Goal: Navigation & Orientation: Find specific page/section

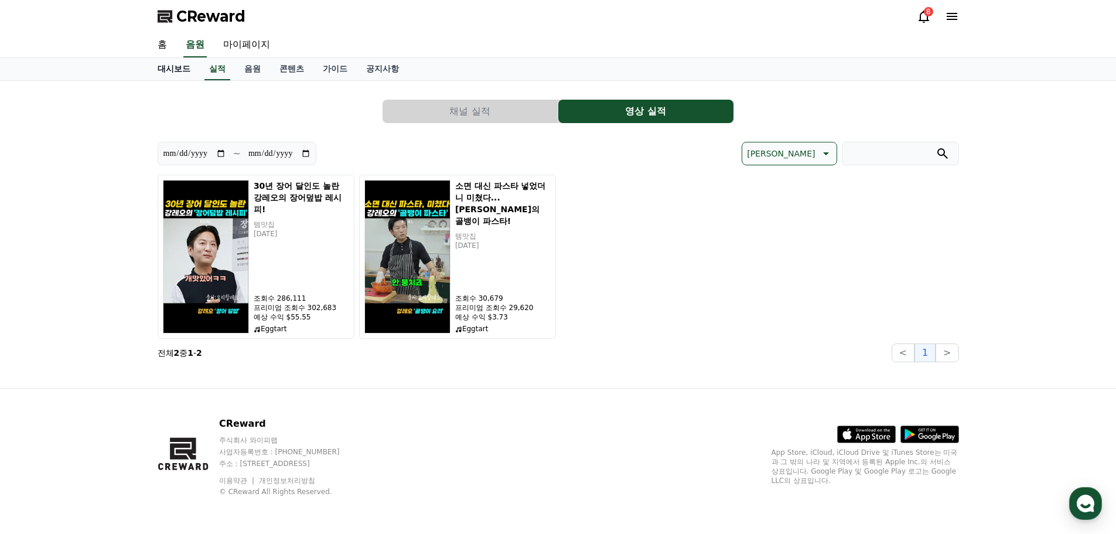
click at [170, 70] on link "대시보드" at bounding box center [174, 69] width 52 height 22
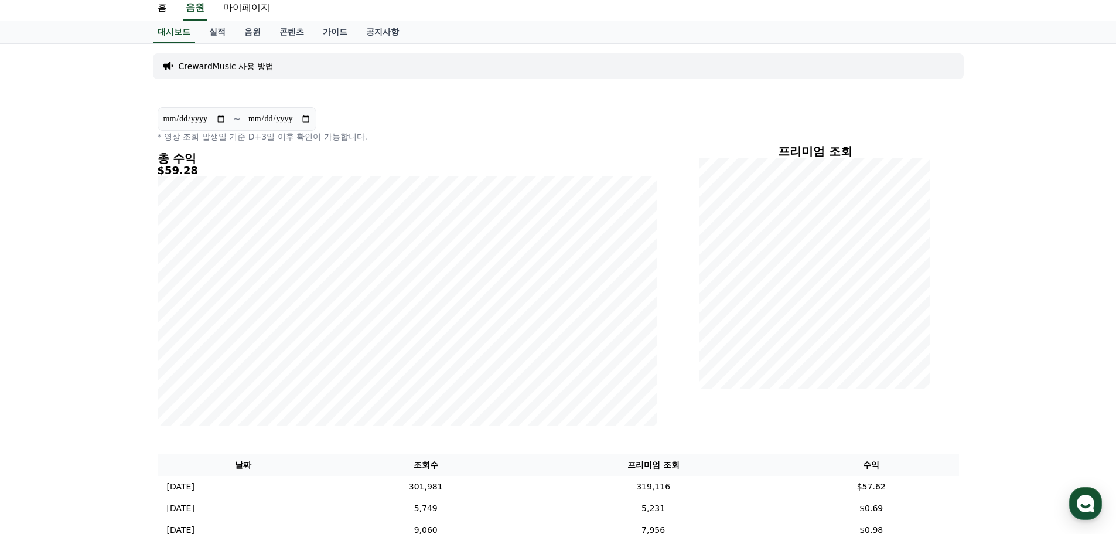
scroll to position [23, 0]
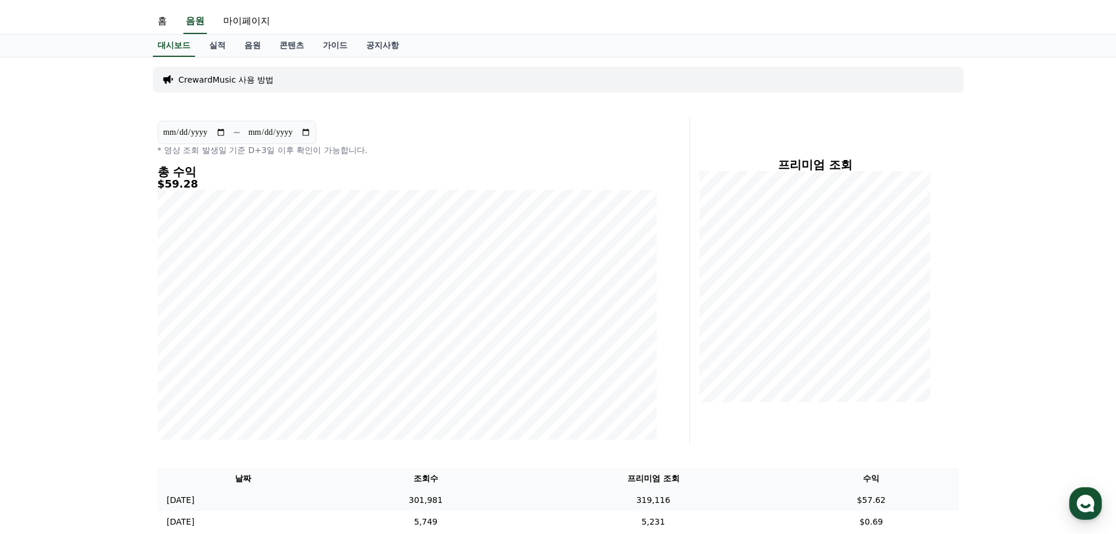
click at [194, 500] on p "2025-09-18" at bounding box center [181, 500] width 28 height 12
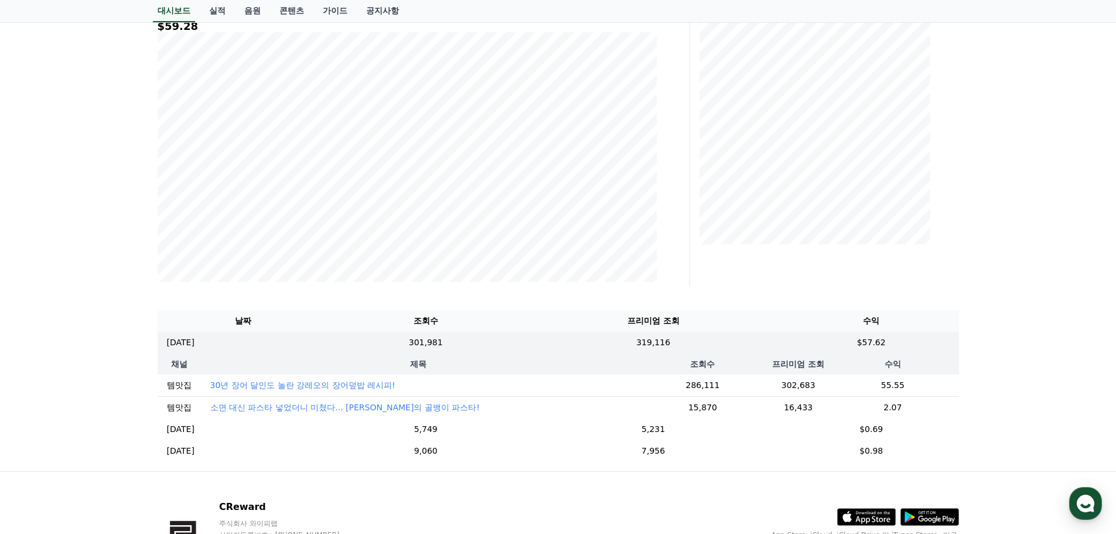
scroll to position [258, 0]
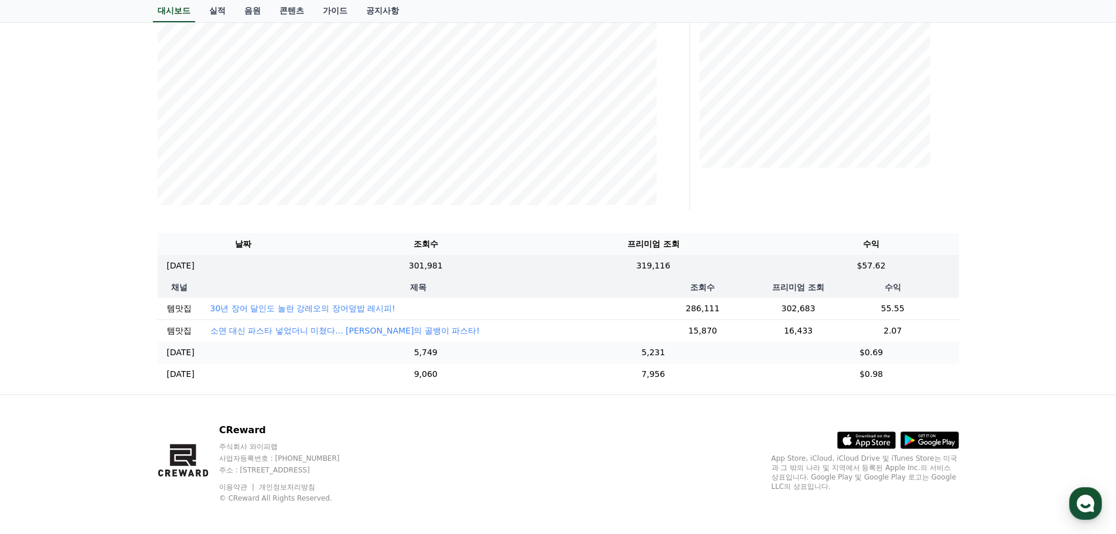
click at [186, 358] on p "2025-09-17" at bounding box center [181, 352] width 28 height 12
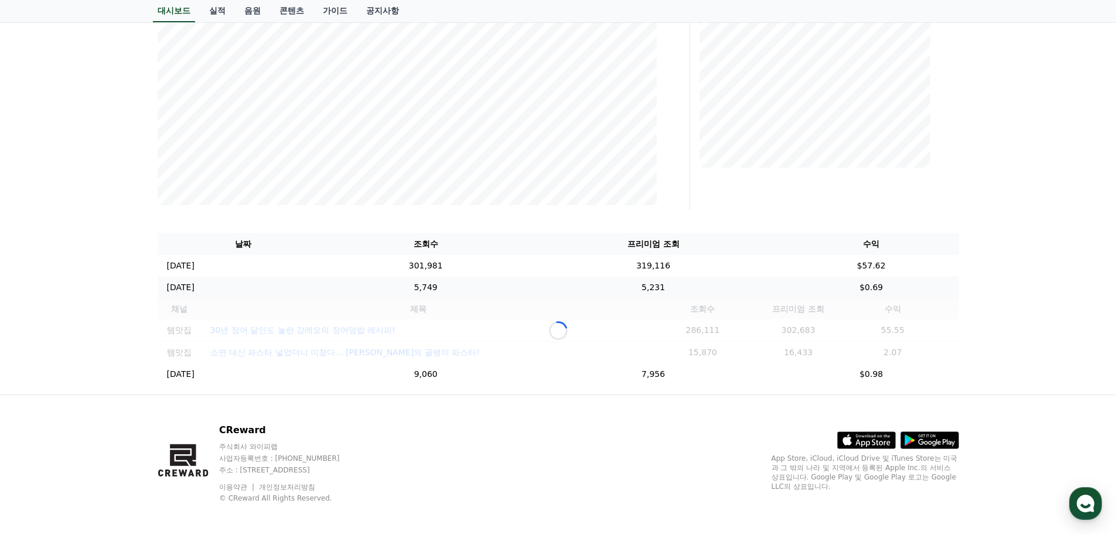
scroll to position [251, 0]
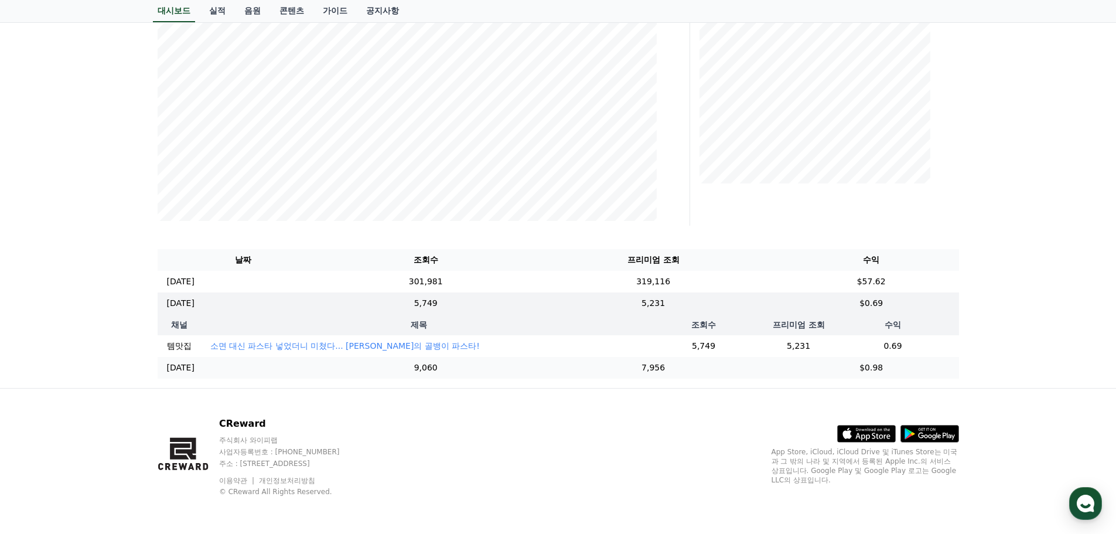
click at [191, 368] on p "[DATE]" at bounding box center [181, 367] width 28 height 12
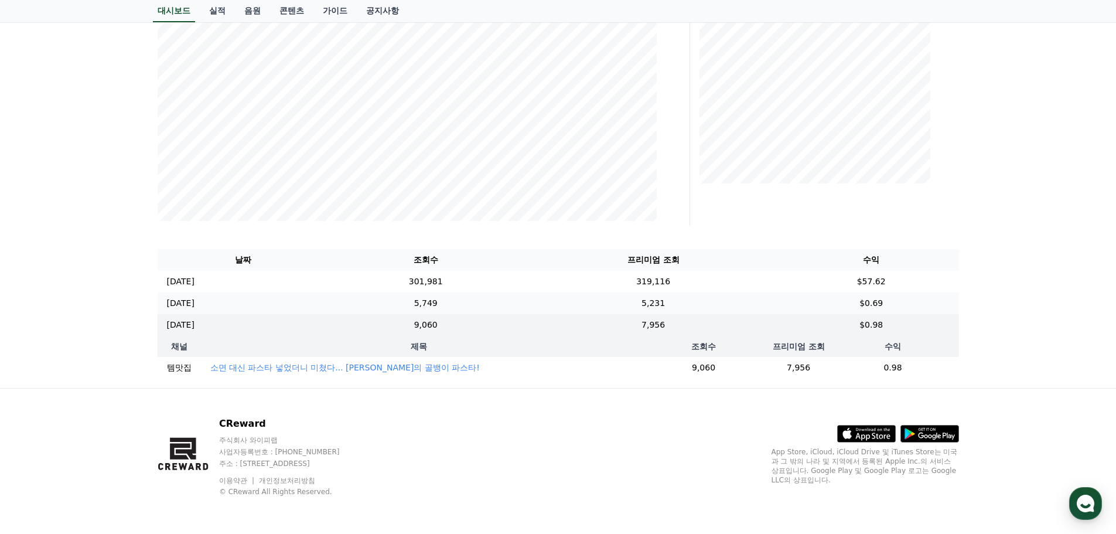
click at [187, 297] on p "2025-09-17" at bounding box center [181, 303] width 28 height 12
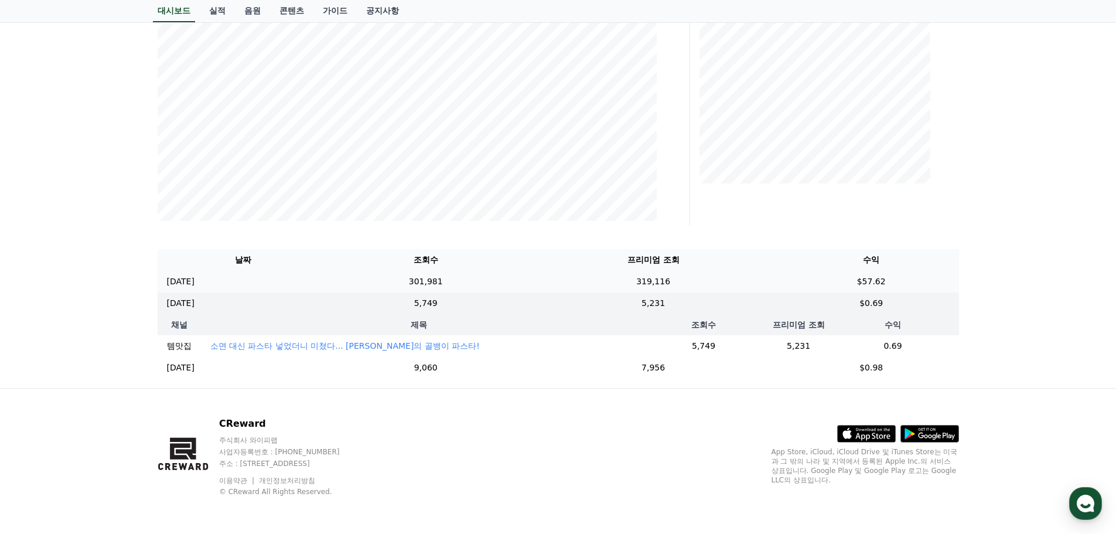
click at [192, 275] on p "2025-09-18" at bounding box center [181, 281] width 28 height 12
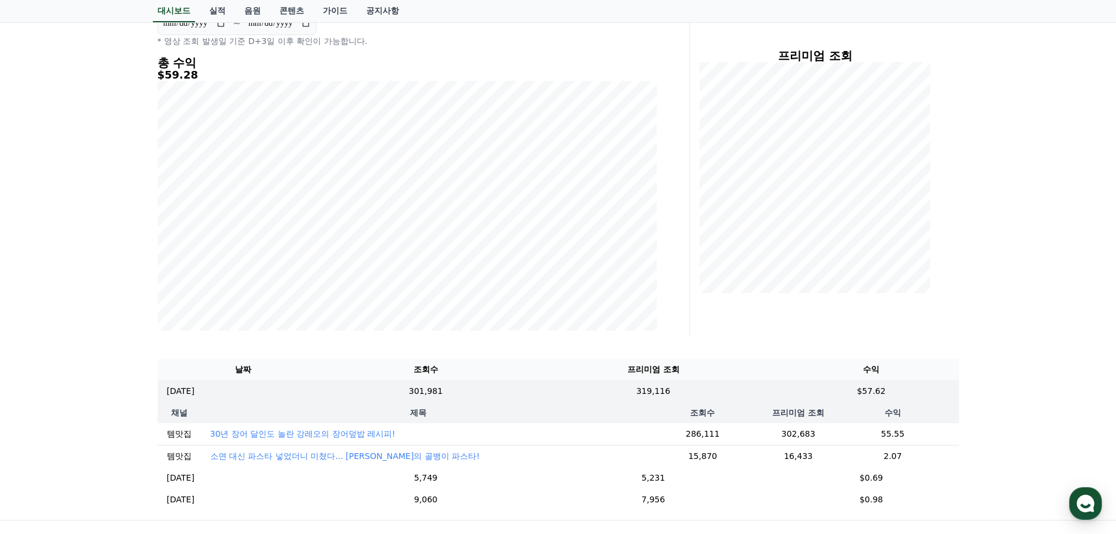
scroll to position [0, 0]
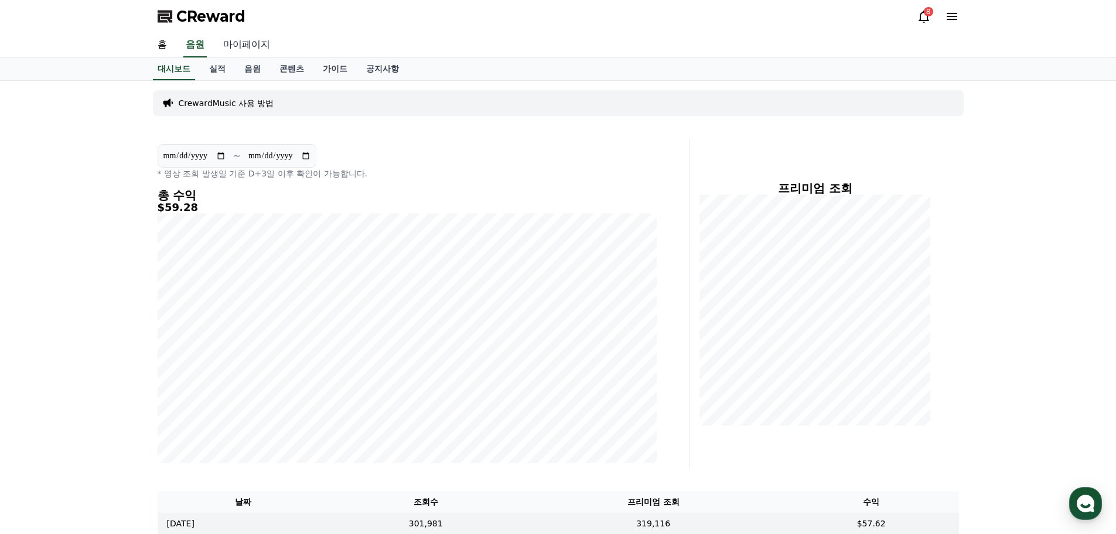
click at [244, 42] on link "마이페이지" at bounding box center [247, 45] width 66 height 25
select select "**********"
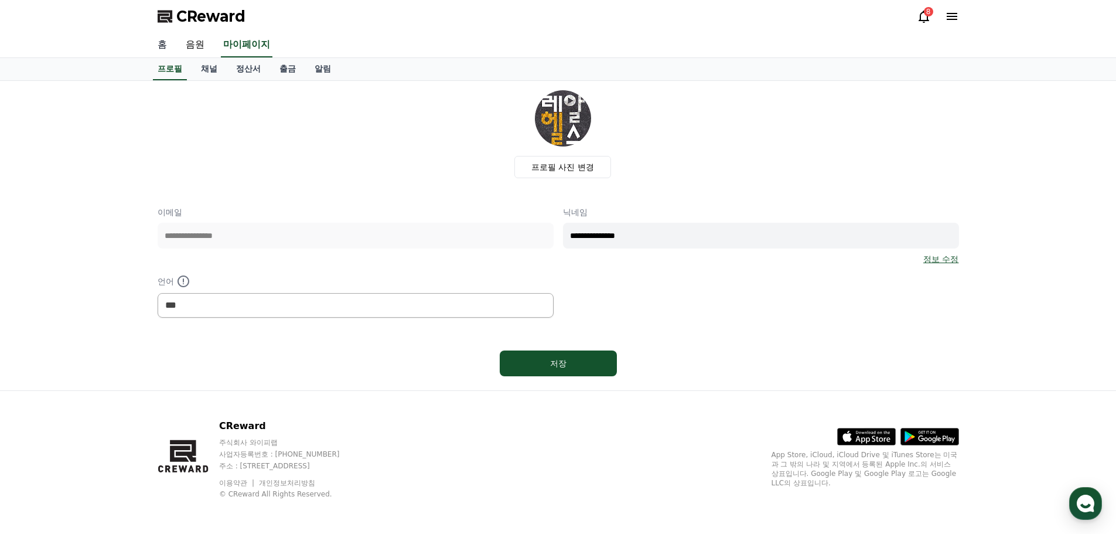
click at [162, 50] on link "홈" at bounding box center [162, 45] width 28 height 25
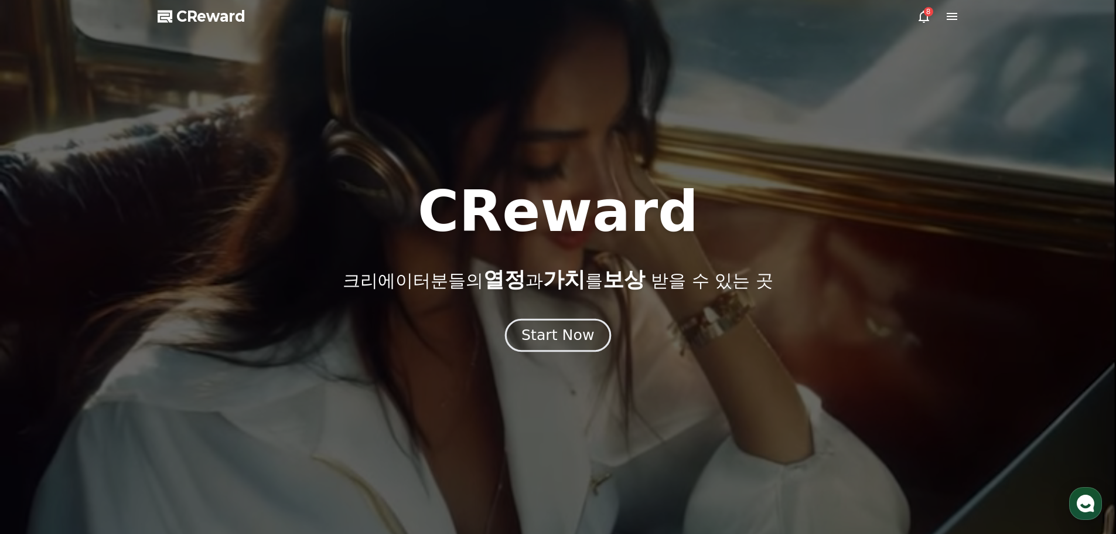
click at [569, 337] on div "Start Now" at bounding box center [557, 335] width 73 height 20
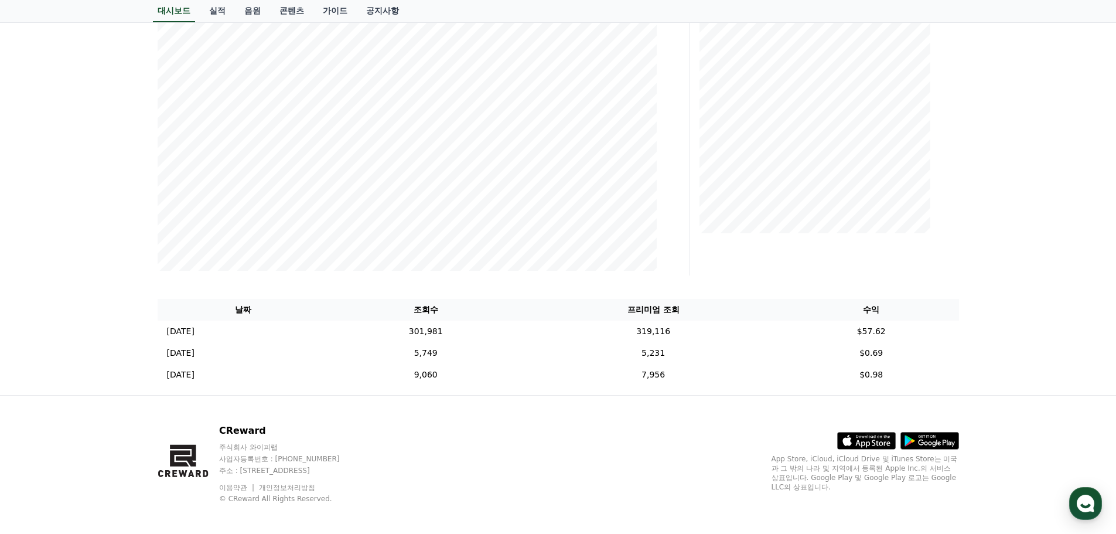
scroll to position [199, 0]
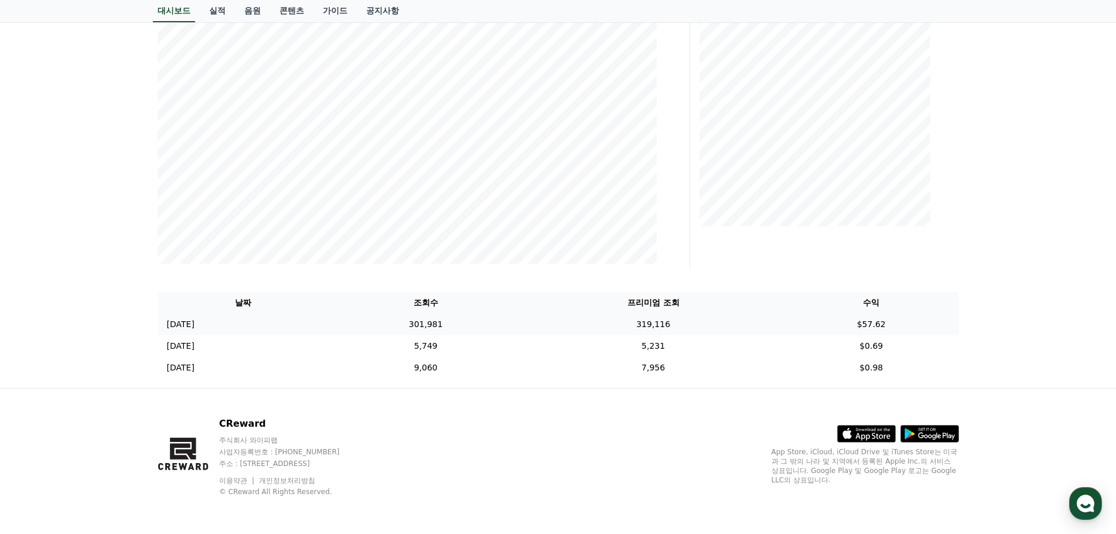
click at [187, 325] on p "2025-09-18" at bounding box center [181, 324] width 28 height 12
